Goal: Task Accomplishment & Management: Use online tool/utility

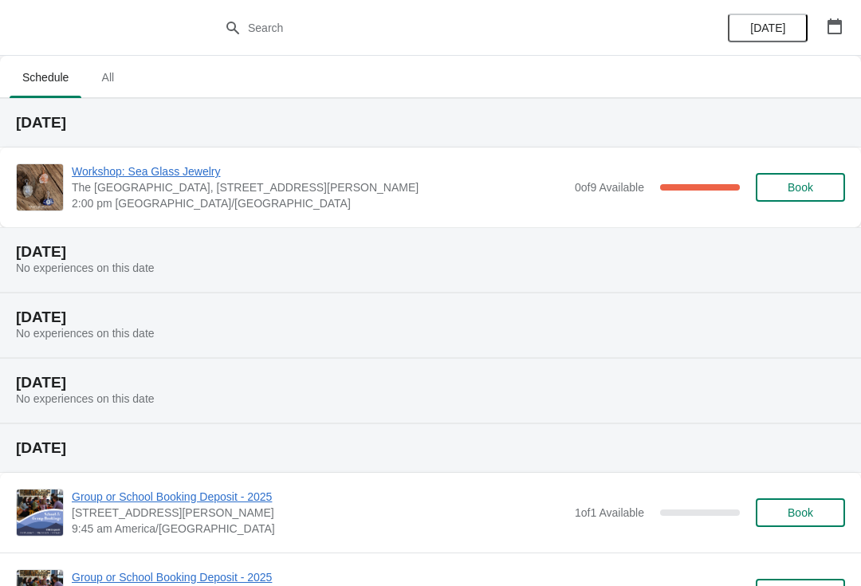
click at [619, 194] on div "0 of 9 Available" at bounding box center [609, 187] width 69 height 16
click at [169, 179] on span "Workshop: Sea Glass Jewelry" at bounding box center [319, 171] width 495 height 16
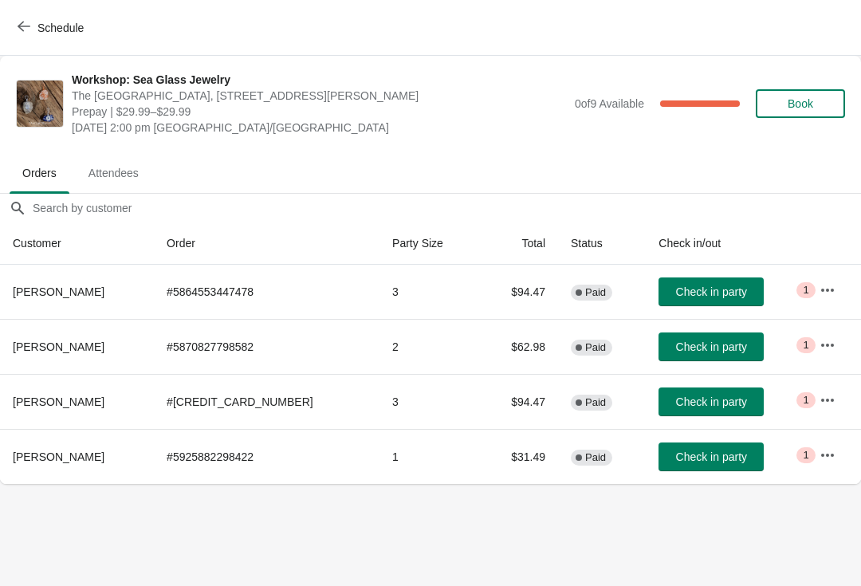
click at [29, 21] on icon "button" at bounding box center [24, 26] width 13 height 13
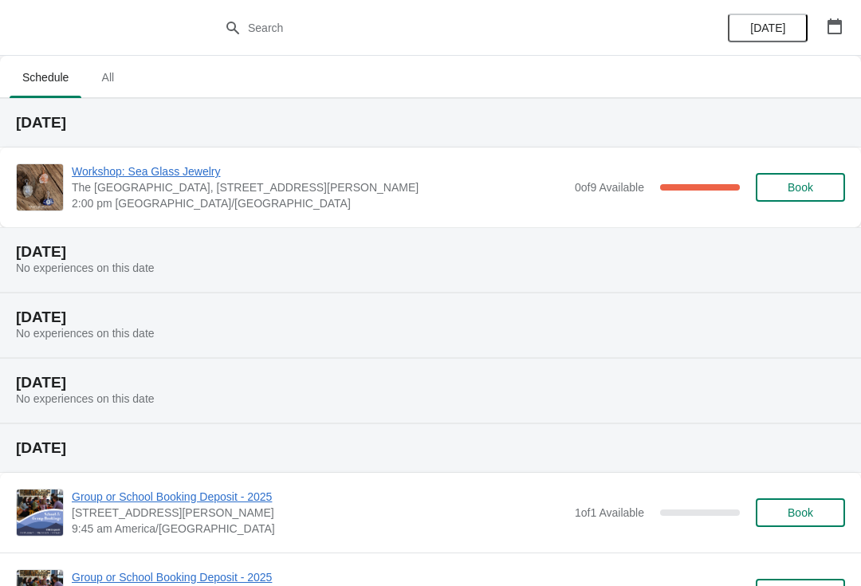
click at [102, 155] on div "Workshop: Sea Glass Jewelry [GEOGRAPHIC_DATA], [STREET_ADDRESS][PERSON_NAME] 2:…" at bounding box center [430, 187] width 861 height 80
click at [124, 166] on span "Workshop: Sea Glass Jewelry" at bounding box center [319, 171] width 495 height 16
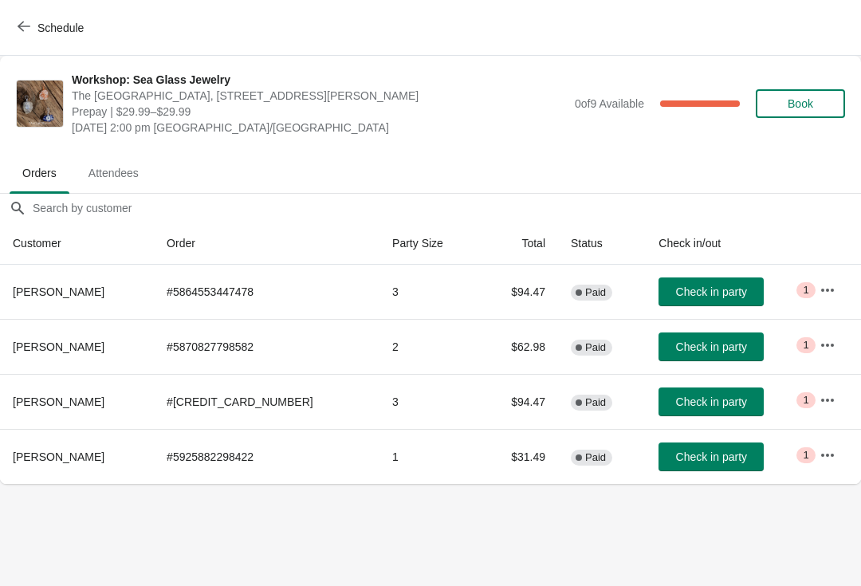
click at [106, 159] on span "Attendees" at bounding box center [114, 173] width 76 height 29
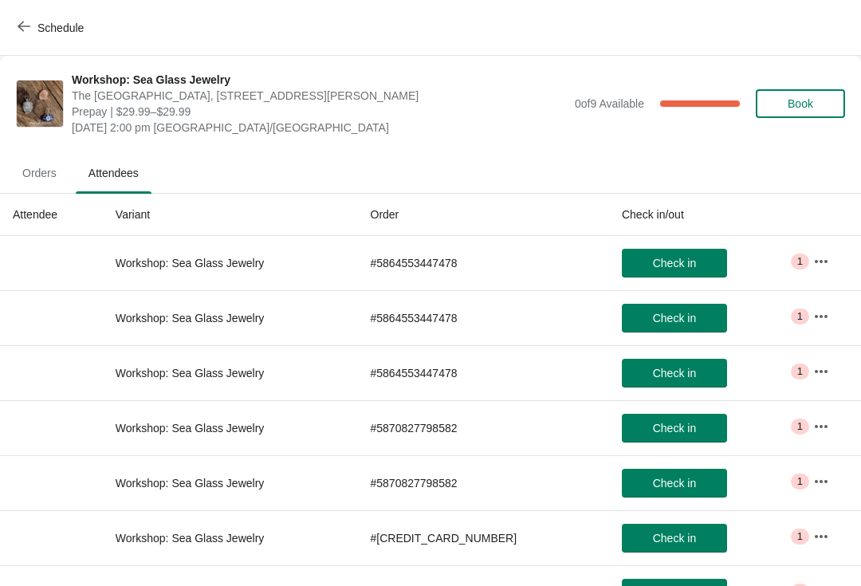
click at [45, 165] on span "Orders" at bounding box center [40, 173] width 60 height 29
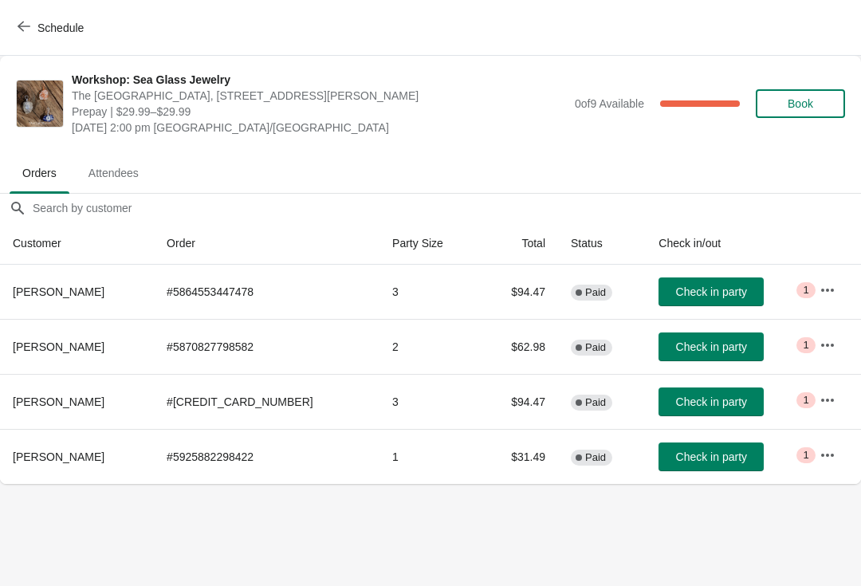
click at [708, 349] on span "Check in party" at bounding box center [711, 346] width 71 height 13
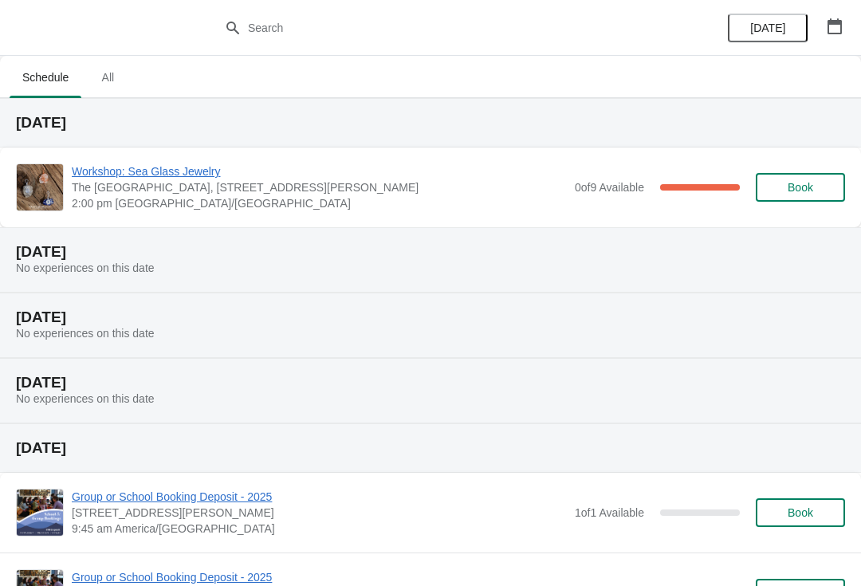
click at [176, 163] on span "Workshop: Sea Glass Jewelry" at bounding box center [319, 171] width 495 height 16
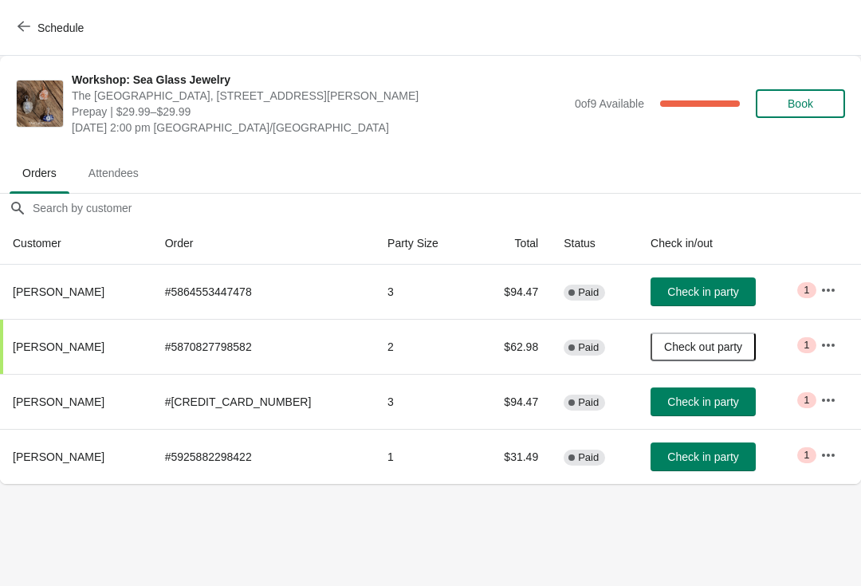
click at [242, 539] on body "Schedule Workshop: Sea Glass Jewelry The Maritime Museum of British Columbia, 7…" at bounding box center [430, 293] width 861 height 586
click at [696, 292] on span "Check in party" at bounding box center [702, 291] width 71 height 13
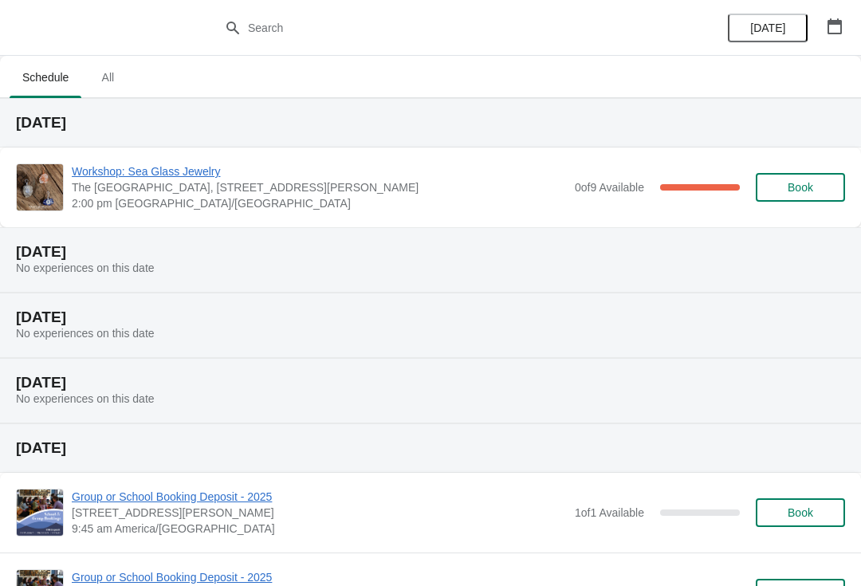
click at [198, 165] on span "Workshop: Sea Glass Jewelry" at bounding box center [319, 171] width 495 height 16
click at [187, 171] on span "Workshop: Sea Glass Jewelry" at bounding box center [319, 171] width 495 height 16
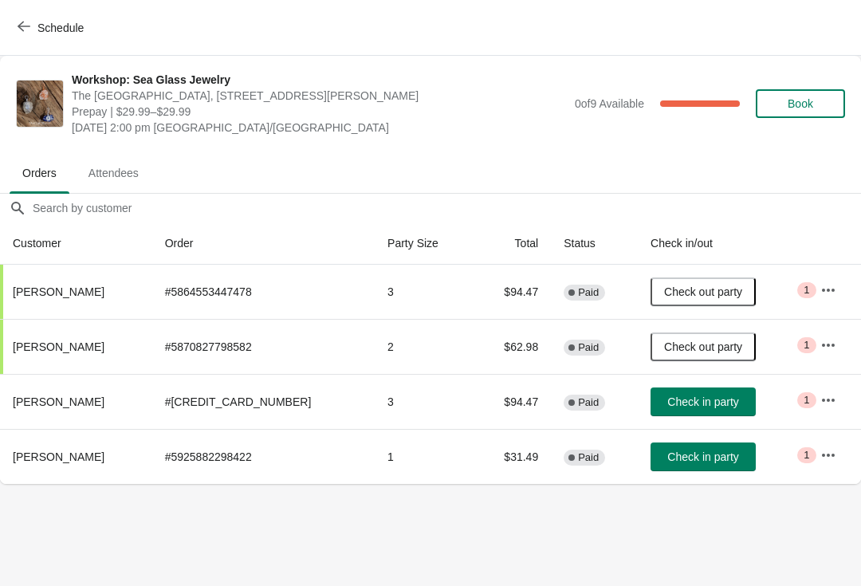
click at [698, 403] on span "Check in party" at bounding box center [702, 401] width 71 height 13
click at [693, 399] on span "Check out party" at bounding box center [703, 401] width 78 height 13
